Goal: Find specific page/section: Find specific page/section

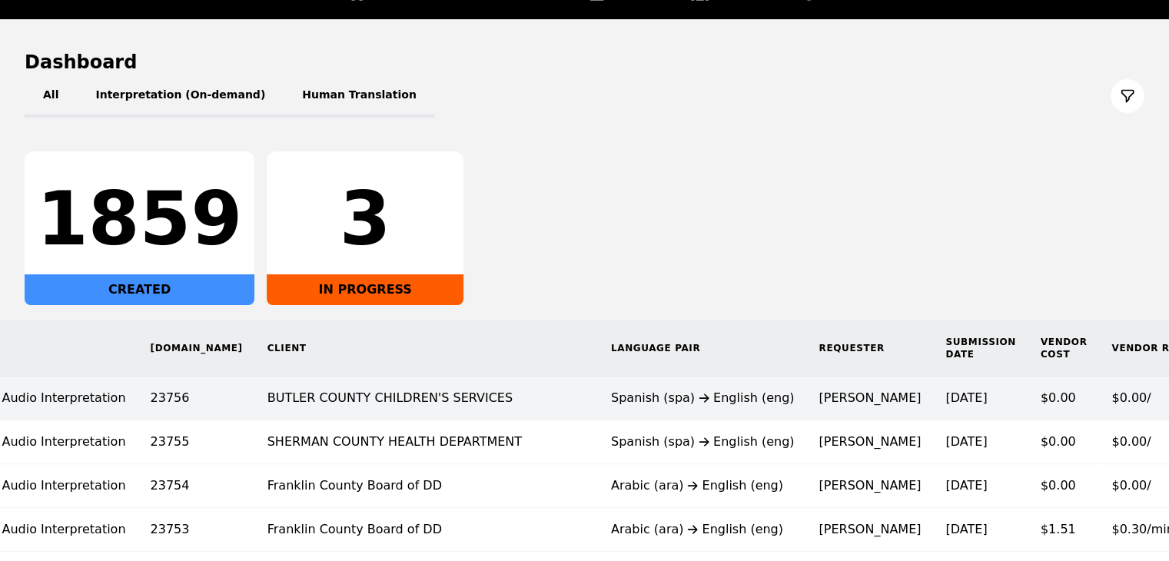
scroll to position [211, 0]
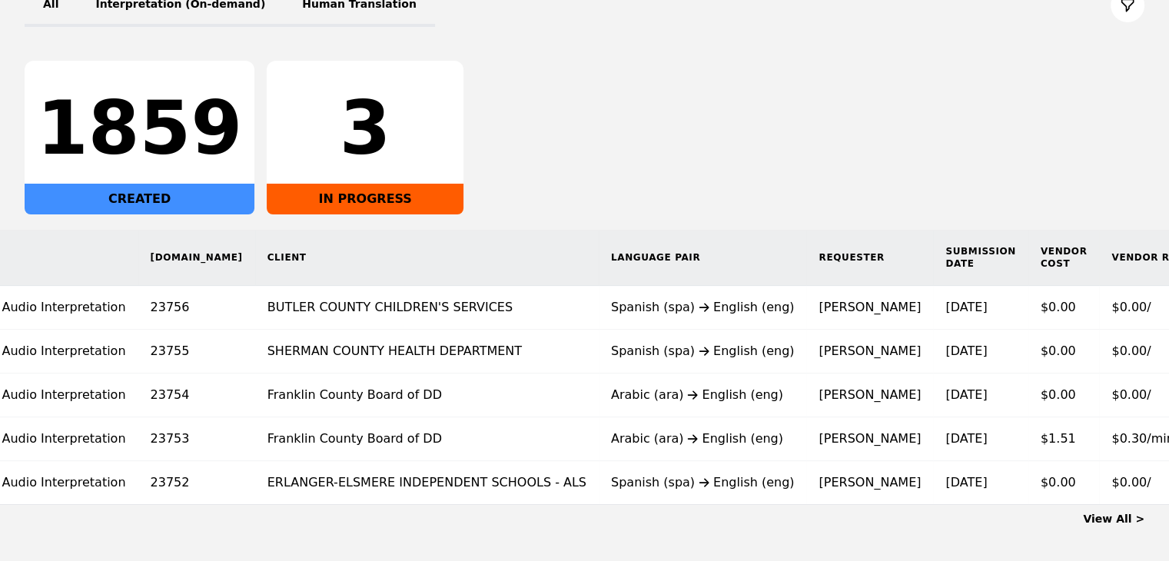
click at [1116, 525] on link "View All >" at bounding box center [1113, 519] width 61 height 12
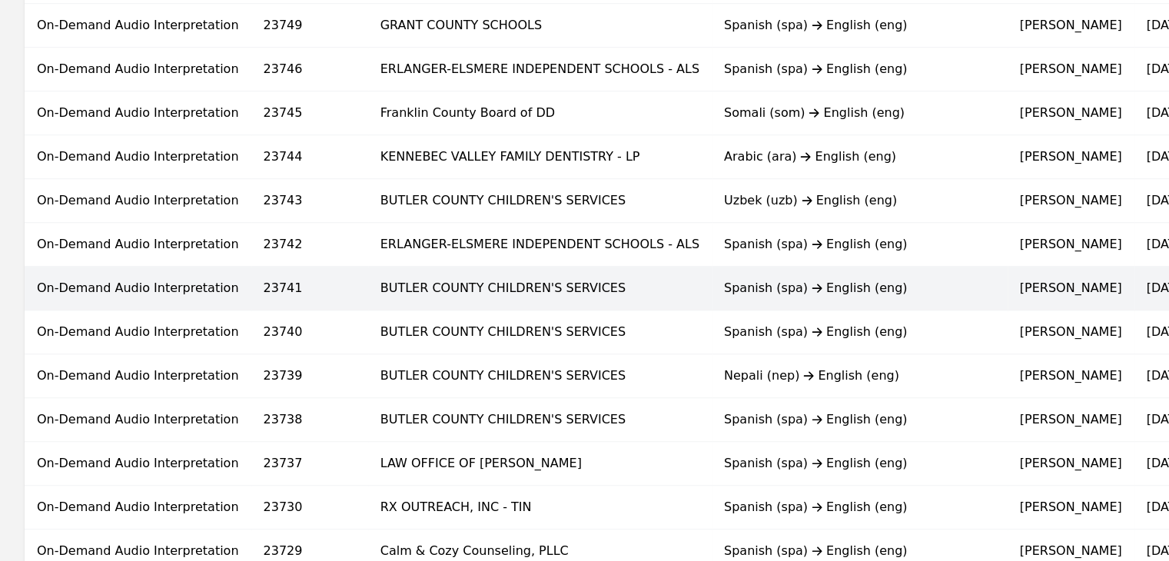
scroll to position [768, 0]
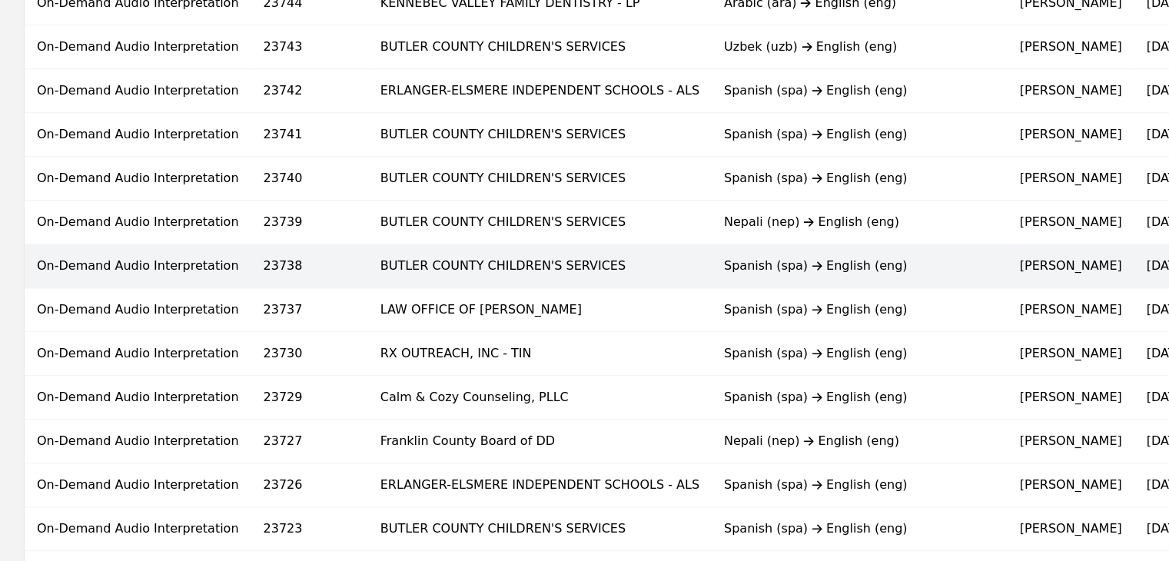
click at [781, 264] on div "Spanish (spa) English (eng)" at bounding box center [859, 266] width 271 height 18
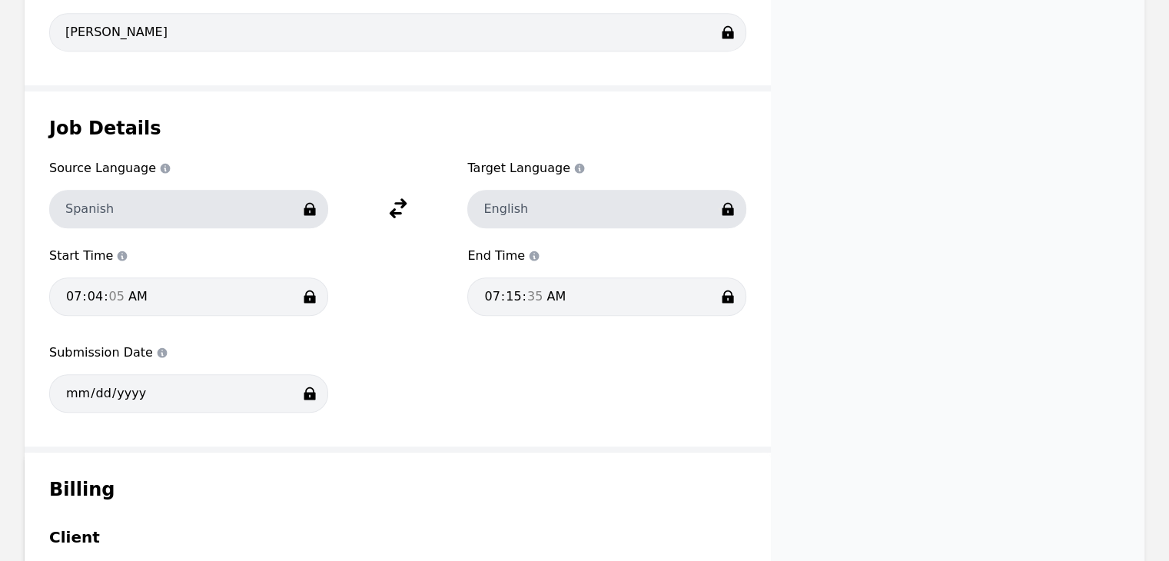
scroll to position [692, 0]
